Goal: Information Seeking & Learning: Learn about a topic

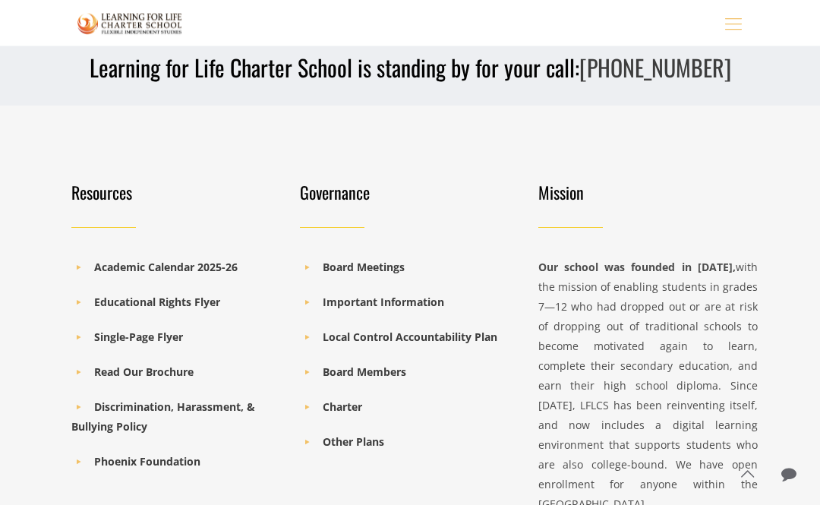
scroll to position [2038, 0]
click at [229, 273] on b "Academic Calendar 2025-26" at bounding box center [166, 267] width 144 height 14
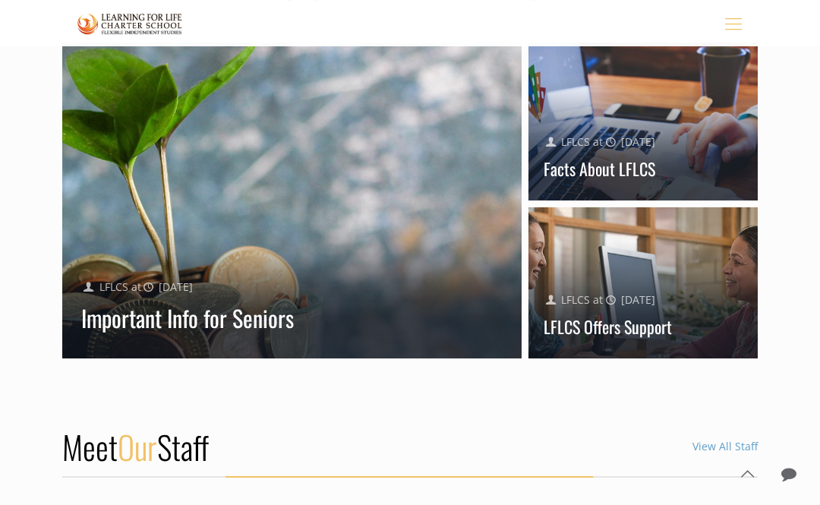
scroll to position [1444, 0]
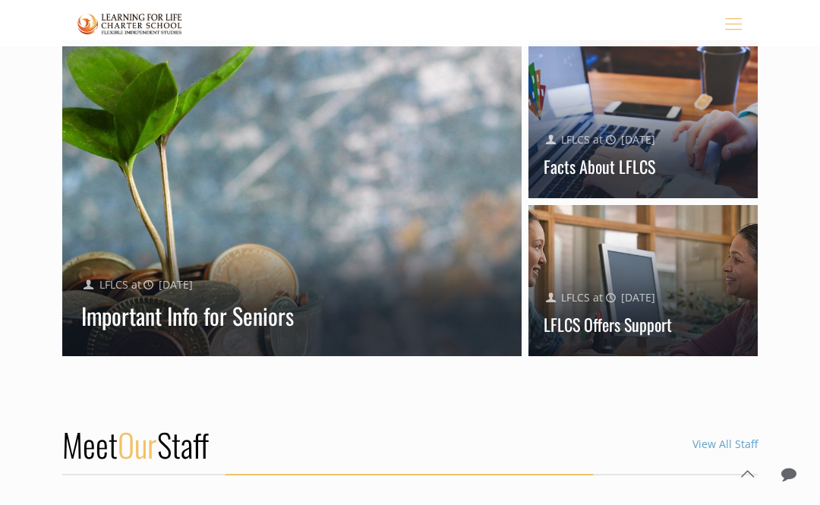
click at [752, 451] on link "View All Staff" at bounding box center [725, 444] width 65 height 14
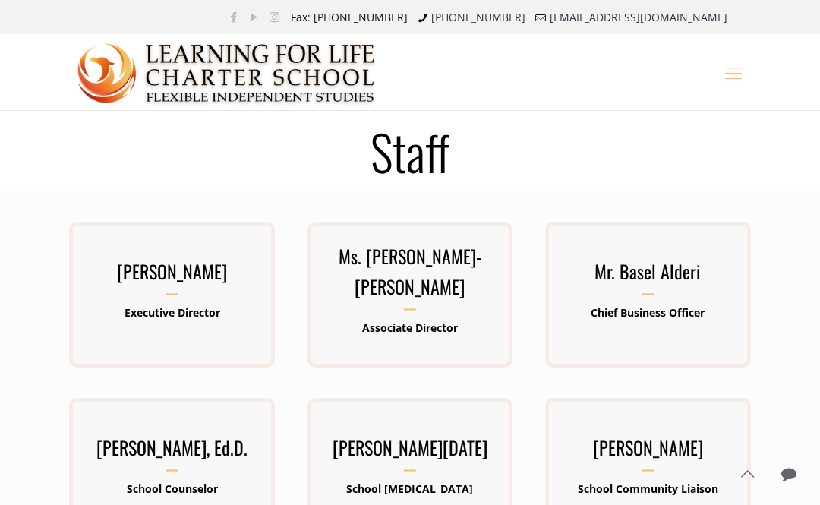
click at [736, 81] on icon "mobile menu" at bounding box center [734, 72] width 24 height 23
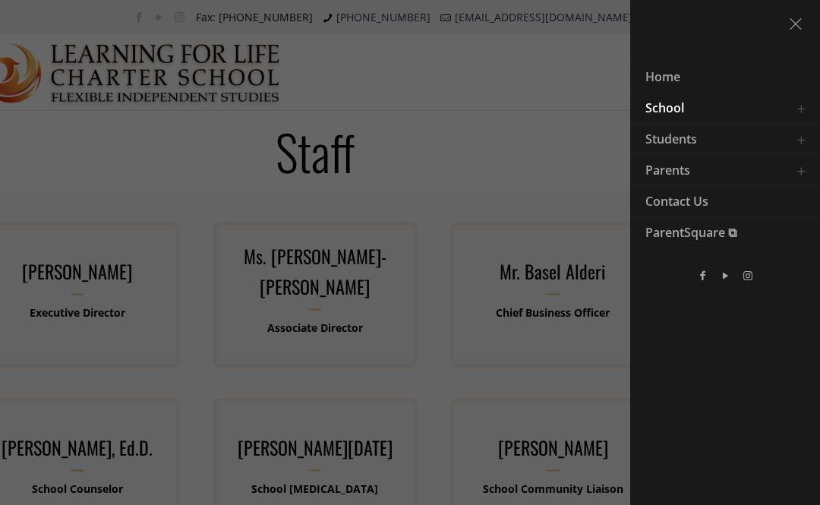
click at [687, 177] on span "Parents" at bounding box center [668, 170] width 45 height 17
click at [810, 175] on link "Toggle submenu" at bounding box center [801, 170] width 30 height 30
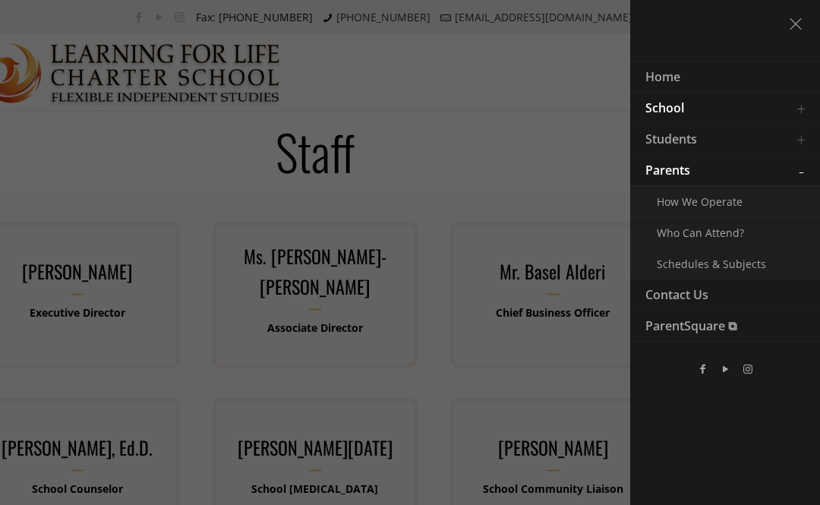
click at [730, 237] on span "Who Can Attend?" at bounding box center [700, 233] width 87 height 14
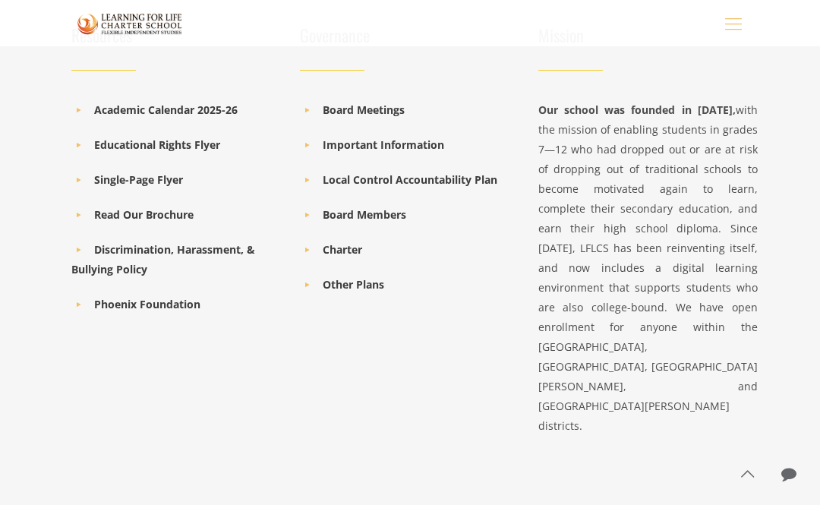
scroll to position [1309, 0]
